Goal: Information Seeking & Learning: Learn about a topic

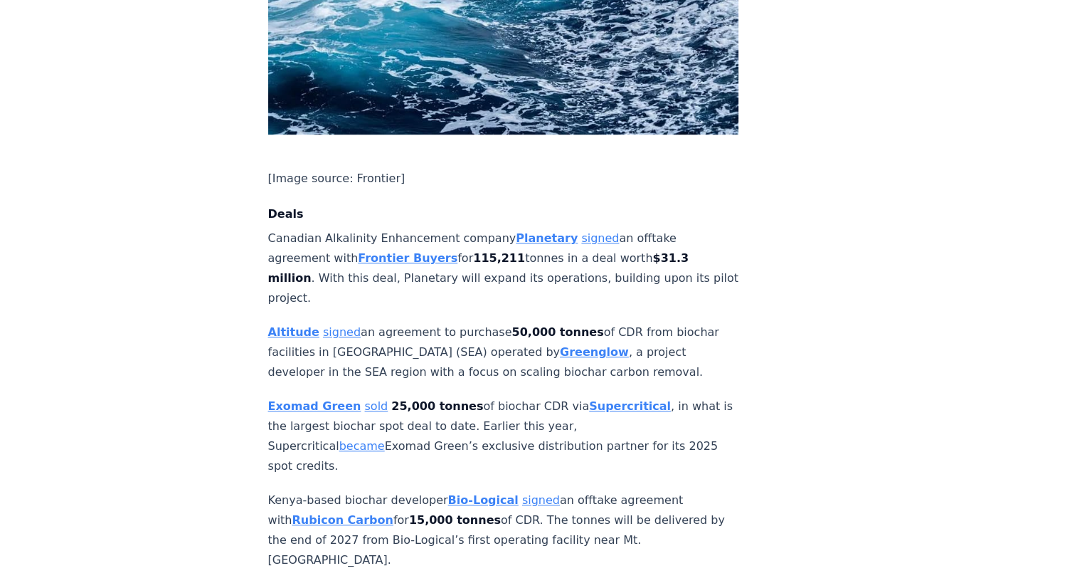
scroll to position [1067, 0]
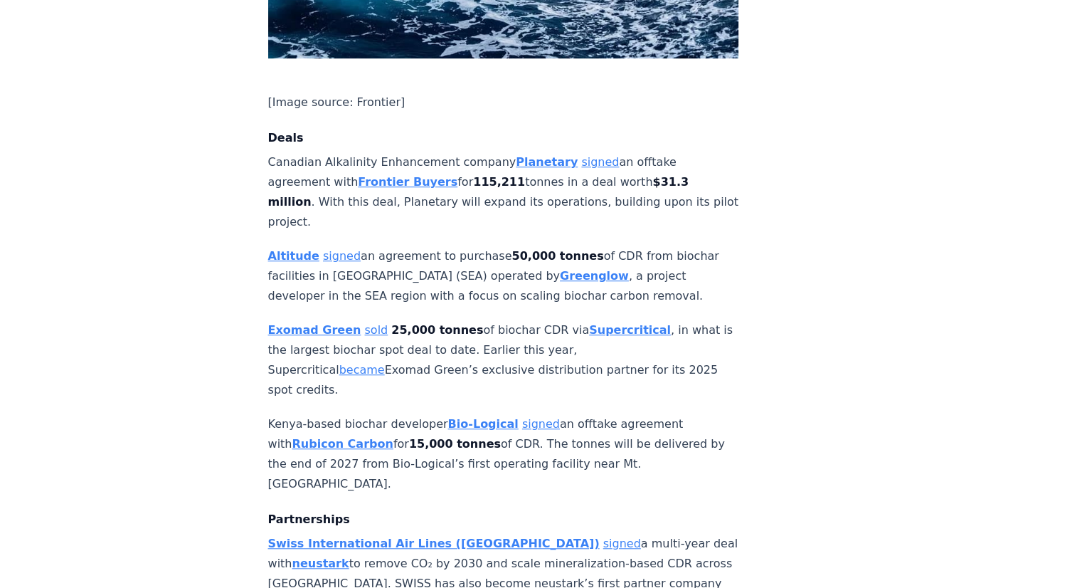
click at [482, 417] on strong "Bio-Logical" at bounding box center [483, 424] width 70 height 14
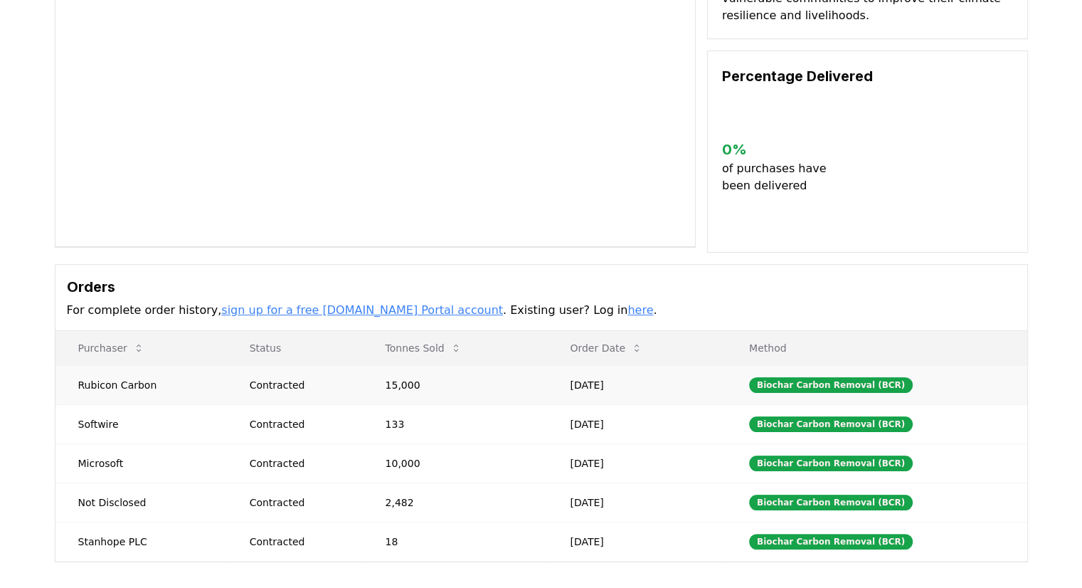
scroll to position [142, 0]
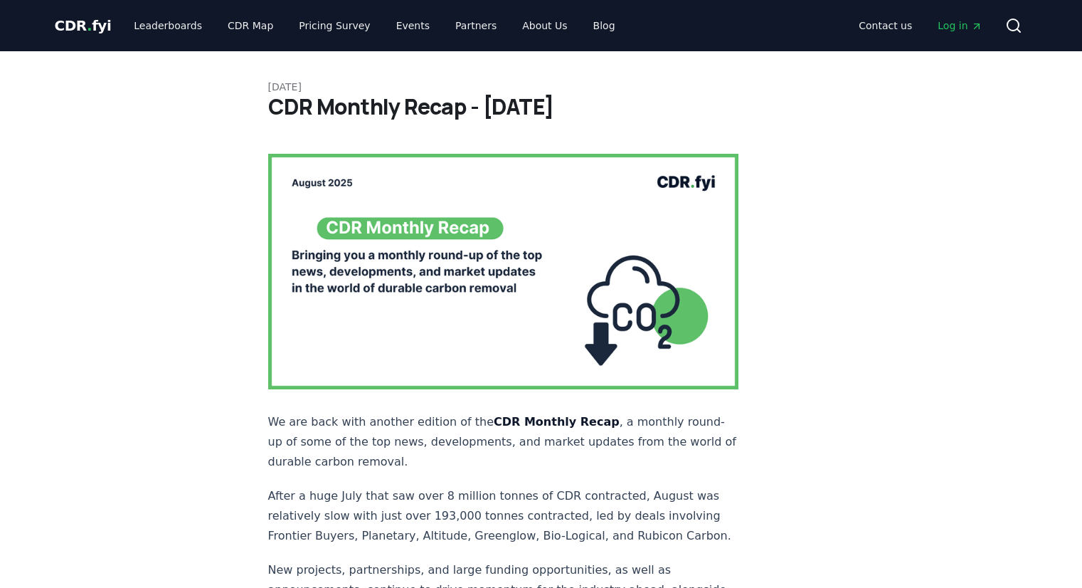
scroll to position [1067, 0]
